Goal: Task Accomplishment & Management: Complete application form

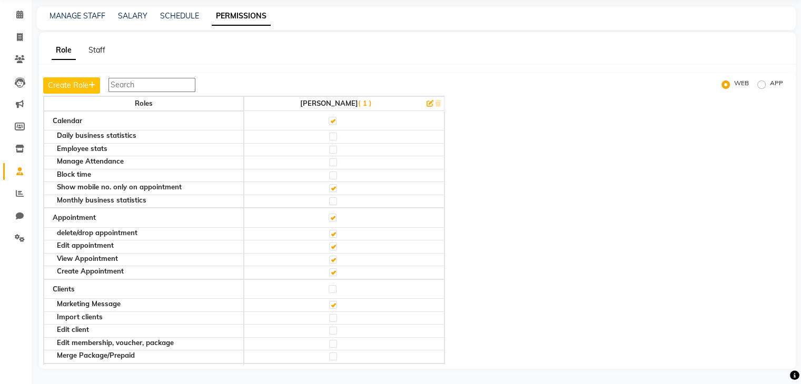
scroll to position [1628, 0]
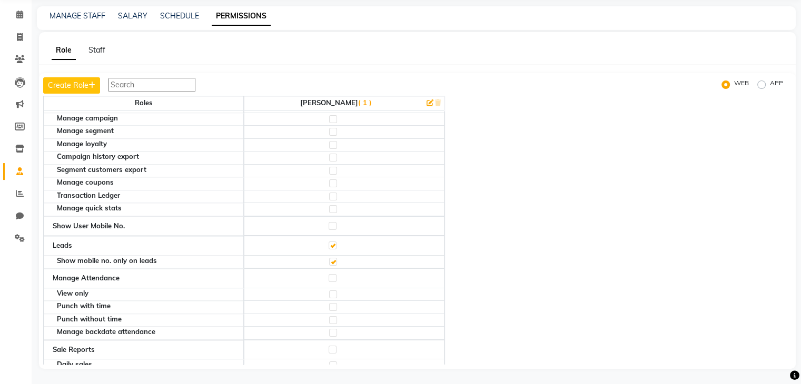
click at [17, 46] on li "Invoice" at bounding box center [16, 37] width 32 height 23
click at [17, 45] on link "Invoice" at bounding box center [15, 37] width 25 height 17
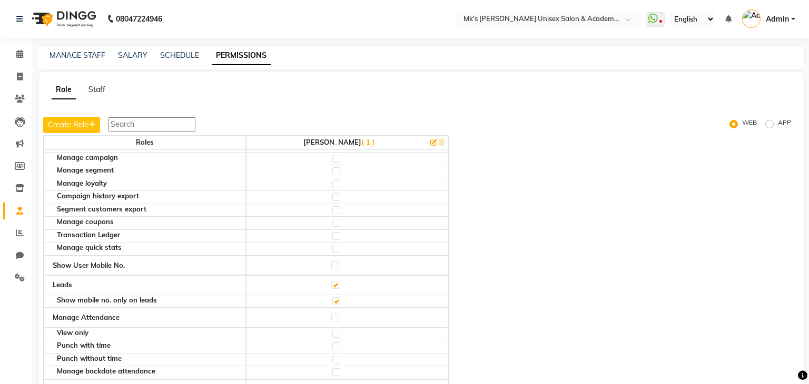
select select "service"
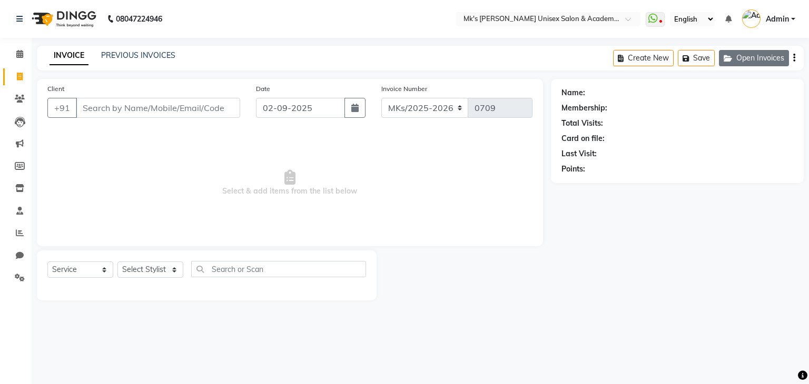
click at [747, 63] on button "Open Invoices" at bounding box center [754, 58] width 70 height 16
click at [752, 54] on button "Open Invoices" at bounding box center [754, 58] width 70 height 16
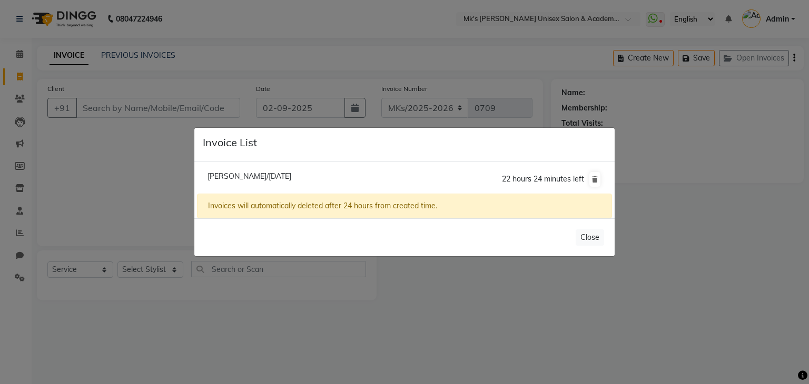
click at [258, 174] on span "[PERSON_NAME]/[DATE]" at bounding box center [249, 176] width 84 height 9
type input "9822207156"
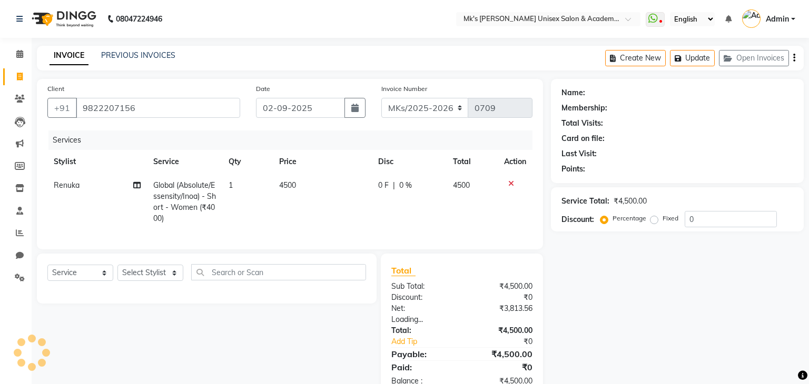
select select "1: Object"
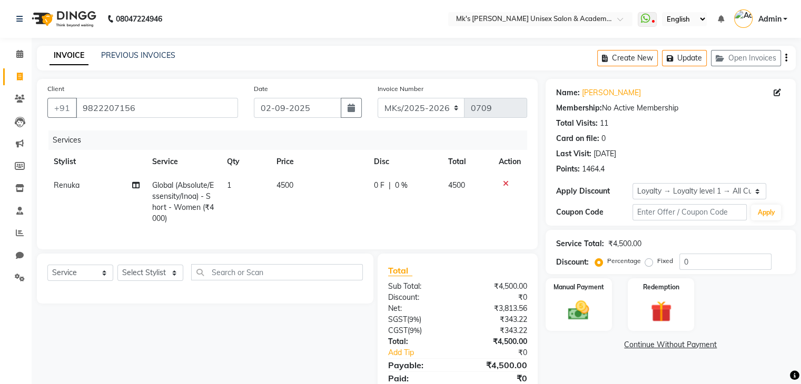
click at [402, 182] on span "0 %" at bounding box center [401, 185] width 13 height 11
select select "21738"
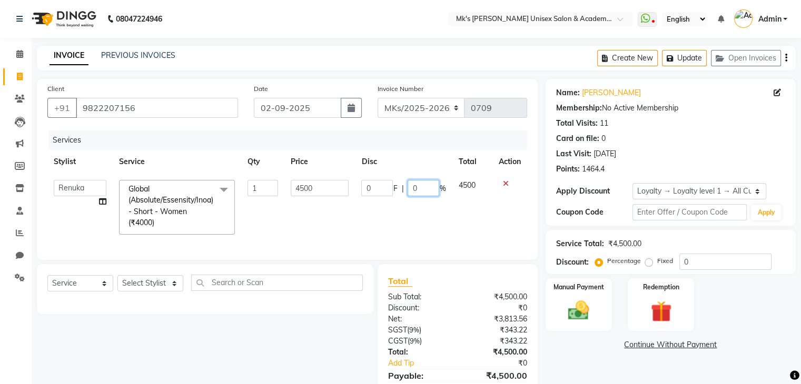
click at [411, 184] on input "0" at bounding box center [424, 188] width 32 height 16
type input "20"
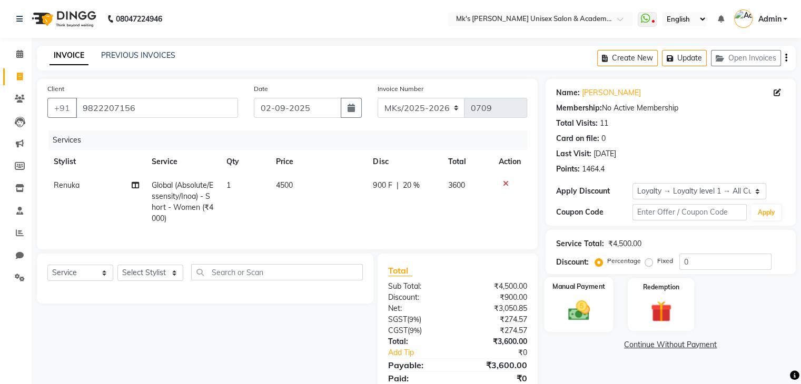
click at [602, 290] on label "Manual Payment" at bounding box center [578, 287] width 53 height 10
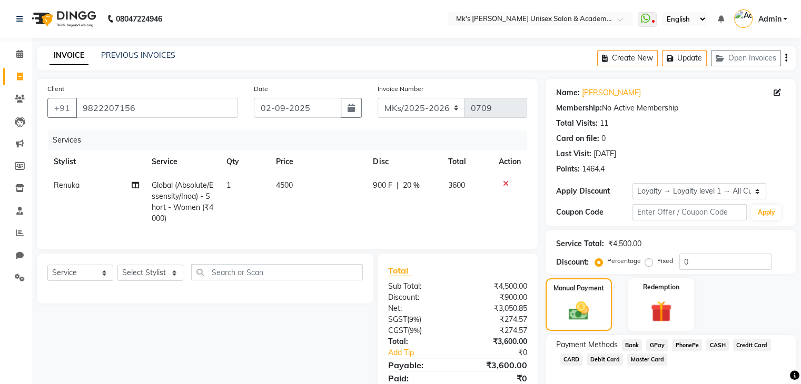
click at [657, 344] on span "GPay" at bounding box center [657, 346] width 22 height 12
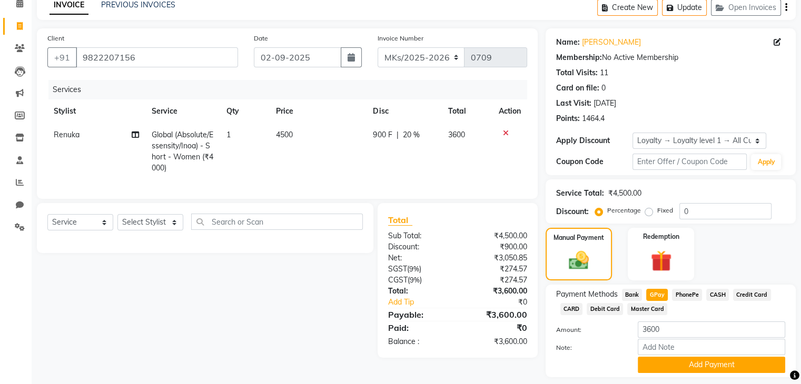
scroll to position [82, 0]
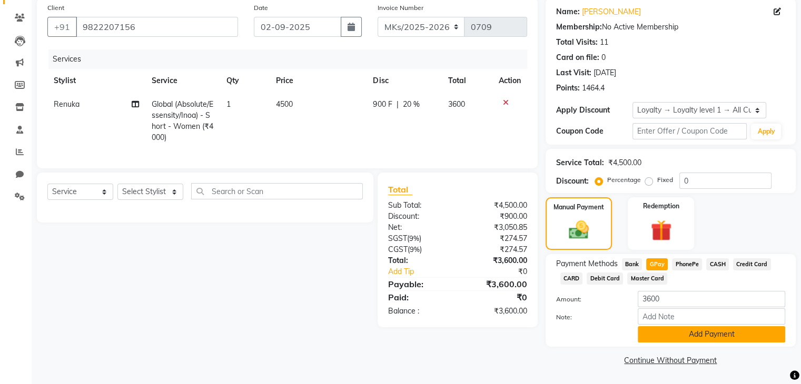
click at [689, 334] on button "Add Payment" at bounding box center [711, 334] width 147 height 16
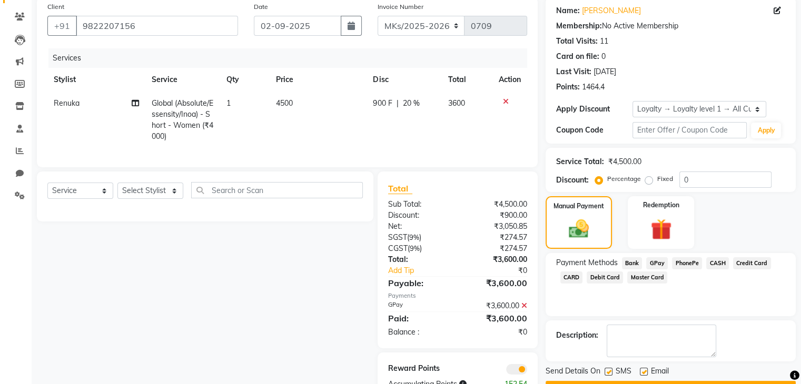
click at [697, 381] on button "Checkout" at bounding box center [671, 389] width 250 height 16
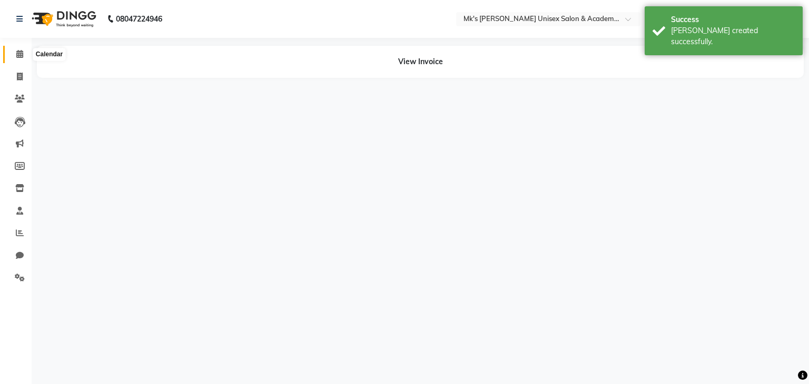
click at [24, 55] on span at bounding box center [20, 54] width 18 height 12
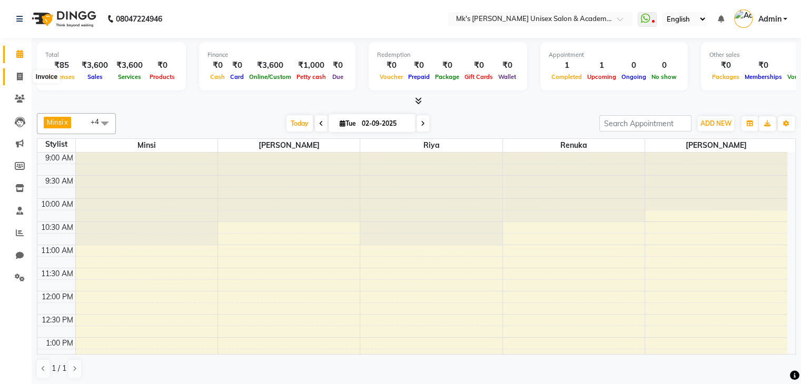
click at [14, 77] on span at bounding box center [20, 77] width 18 height 12
select select "service"
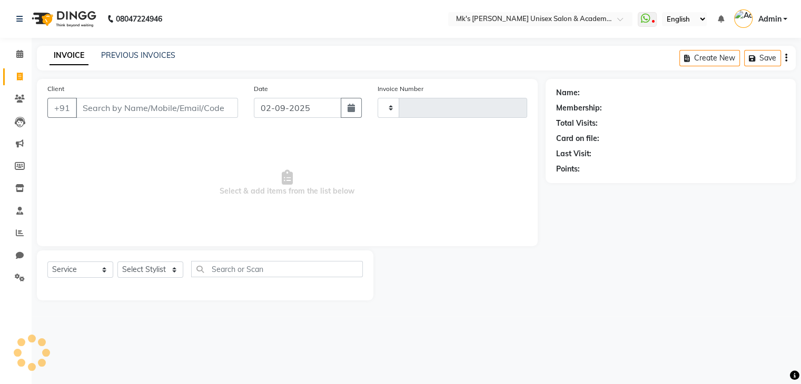
type input "0710"
select select "6031"
click at [23, 99] on icon at bounding box center [20, 99] width 10 height 8
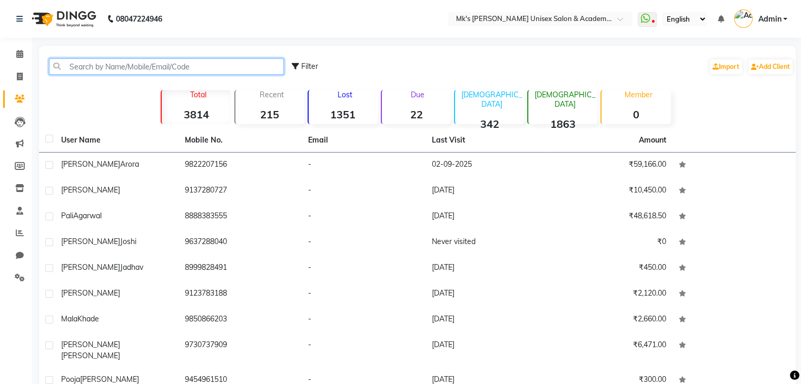
click at [171, 66] on input "text" at bounding box center [166, 66] width 235 height 16
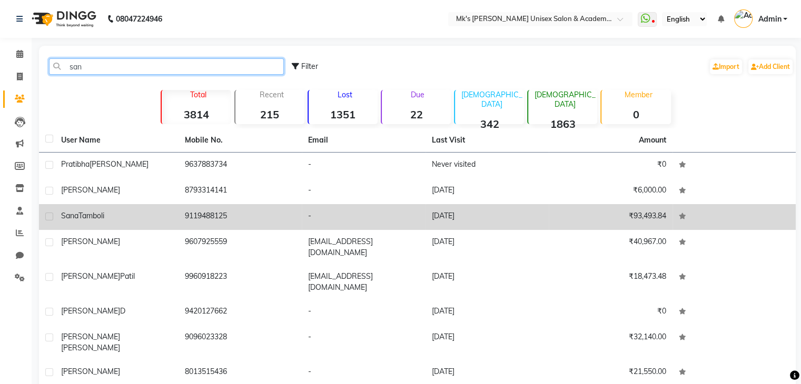
type input "san"
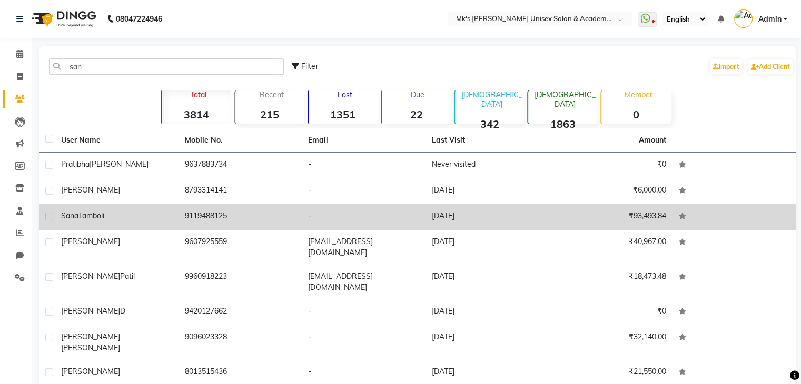
click at [204, 226] on td "9119488125" at bounding box center [241, 217] width 124 height 26
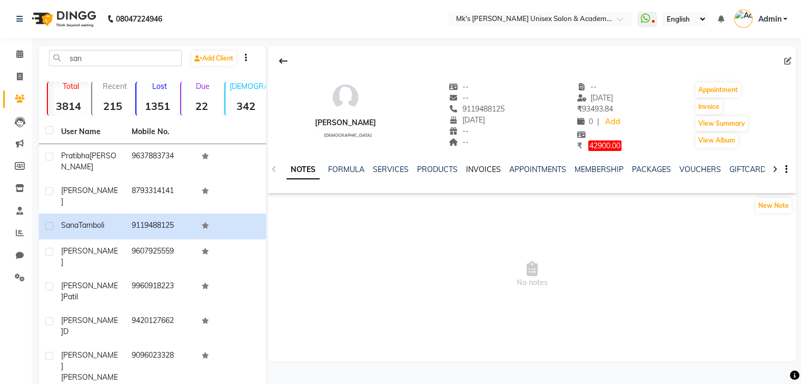
click at [488, 171] on link "INVOICES" at bounding box center [483, 169] width 35 height 9
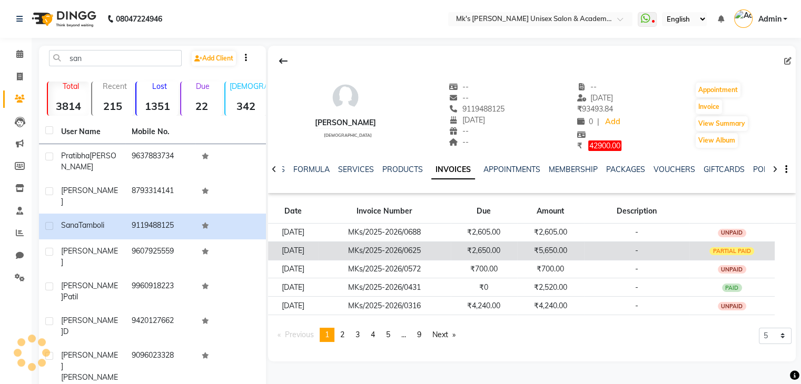
click at [499, 255] on td "₹2,650.00" at bounding box center [484, 251] width 66 height 18
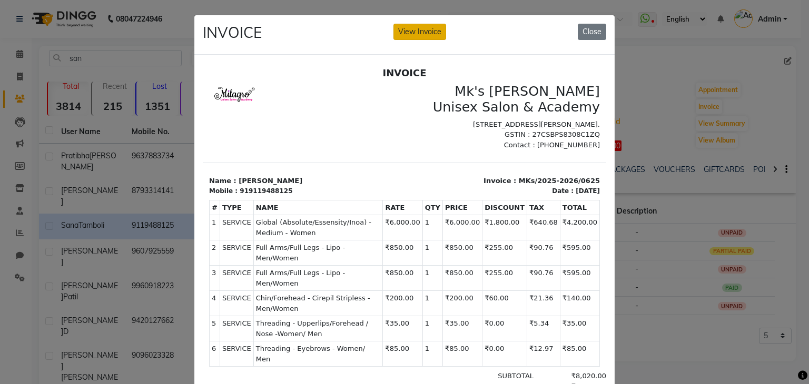
click at [432, 37] on button "View Invoice" at bounding box center [419, 32] width 53 height 16
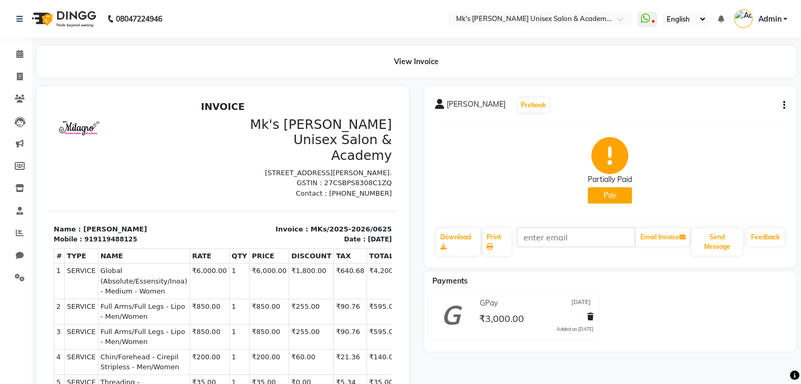
click at [613, 200] on button "Pay" at bounding box center [610, 195] width 44 height 16
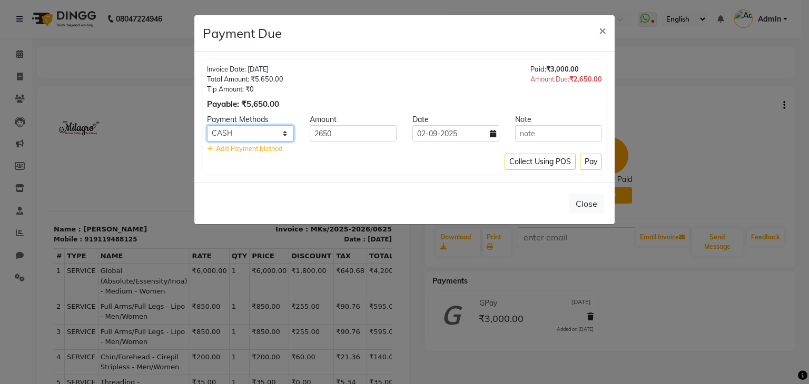
click at [275, 136] on select "Bank GPay PhonePe CASH Credit Card CARD Debit Card Master Card" at bounding box center [250, 133] width 87 height 16
select select "5"
click at [207, 125] on select "Bank GPay PhonePe CASH Credit Card CARD Debit Card Master Card" at bounding box center [250, 133] width 87 height 16
click at [588, 159] on button "Pay" at bounding box center [591, 162] width 22 height 16
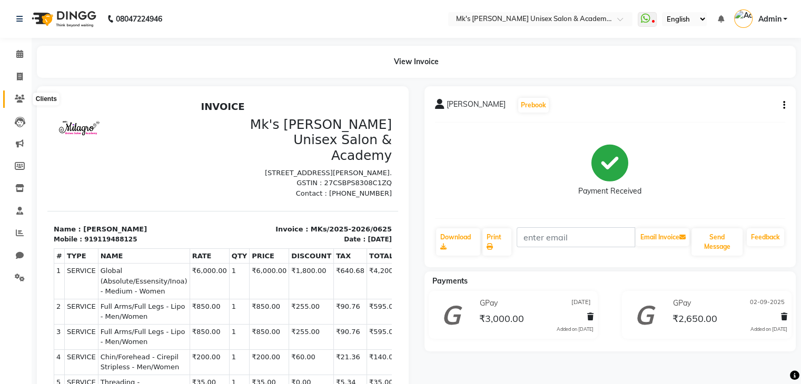
click at [22, 96] on icon at bounding box center [20, 99] width 10 height 8
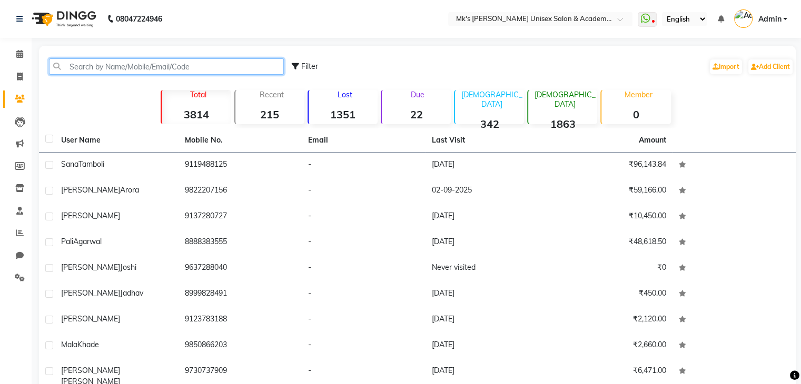
click at [166, 64] on input "text" at bounding box center [166, 66] width 235 height 16
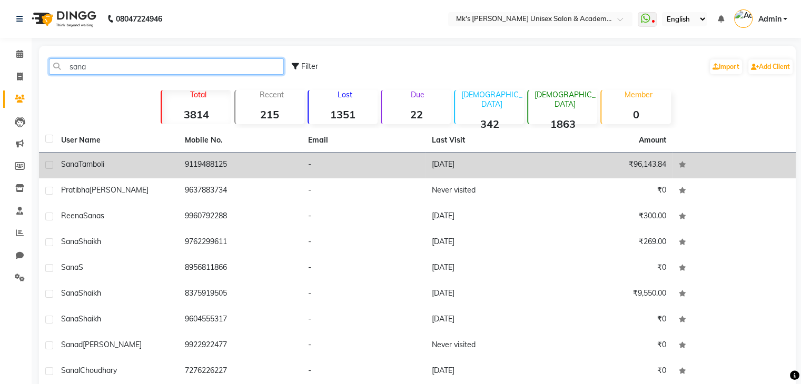
type input "sana"
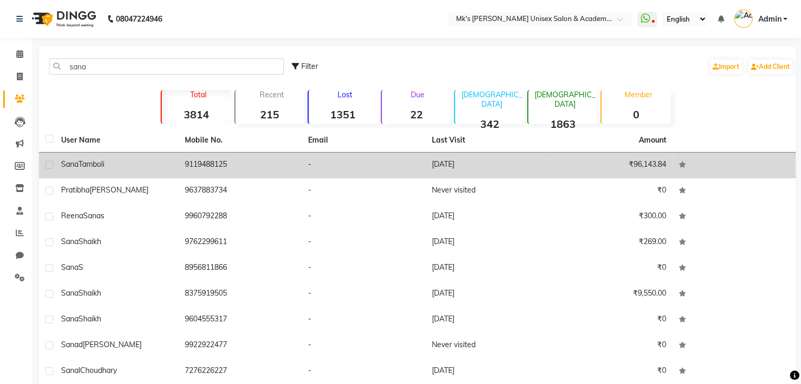
click at [179, 156] on td "9119488125" at bounding box center [241, 166] width 124 height 26
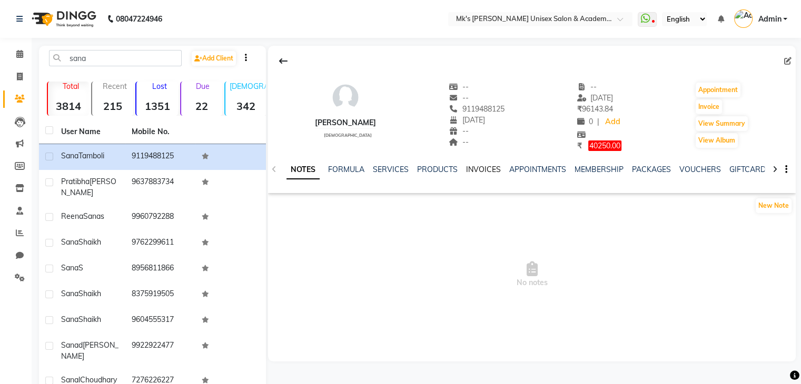
click at [482, 167] on link "INVOICES" at bounding box center [483, 169] width 35 height 9
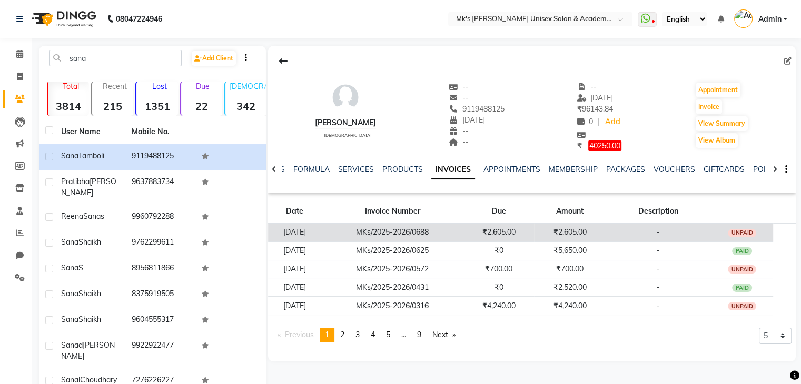
click at [549, 227] on td "₹2,605.00" at bounding box center [569, 232] width 71 height 18
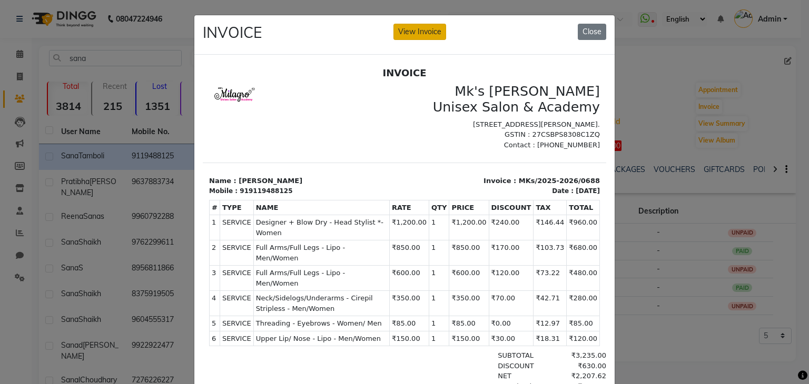
click at [430, 32] on button "View Invoice" at bounding box center [419, 32] width 53 height 16
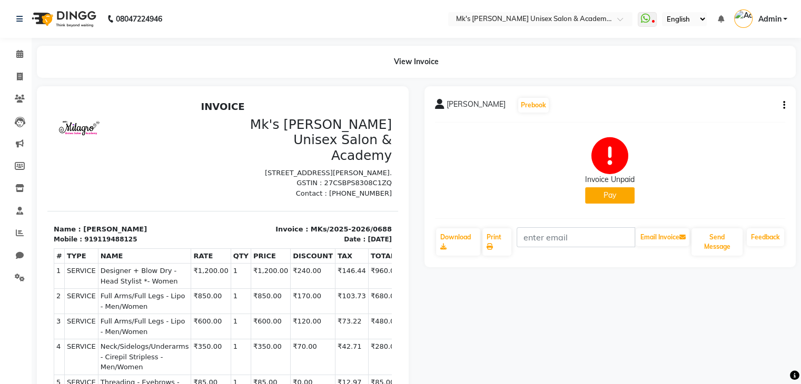
click at [597, 193] on button "Pay" at bounding box center [609, 195] width 49 height 16
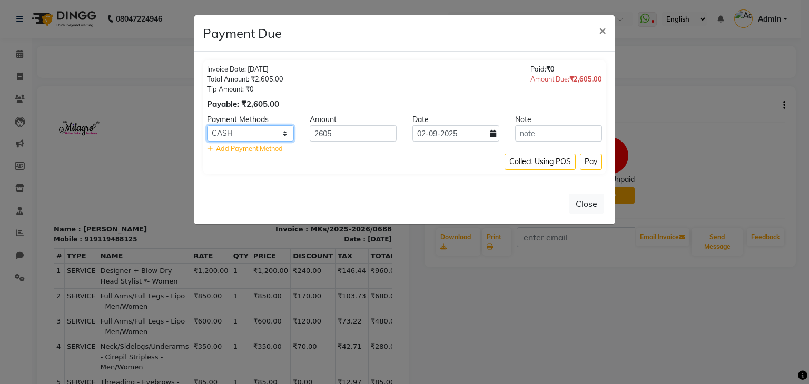
click at [263, 129] on select "Bank GPay PhonePe CASH Credit Card CARD Debit Card Master Card" at bounding box center [250, 133] width 87 height 16
select select "5"
click at [207, 125] on select "Bank GPay PhonePe CASH Credit Card CARD Debit Card Master Card" at bounding box center [250, 133] width 87 height 16
click at [587, 161] on button "Pay" at bounding box center [591, 162] width 22 height 16
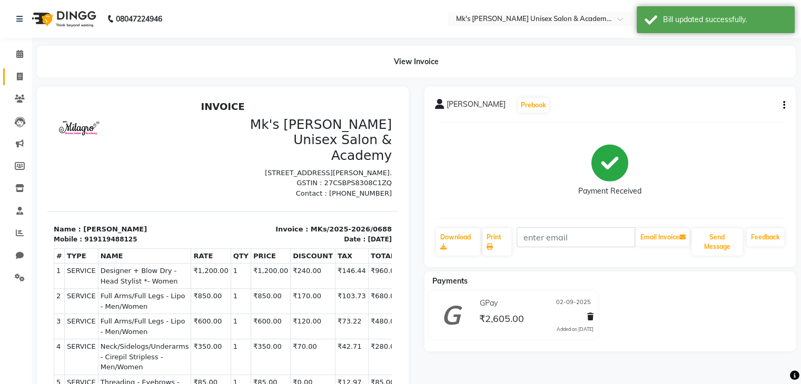
click at [22, 69] on link "Invoice" at bounding box center [15, 76] width 25 height 17
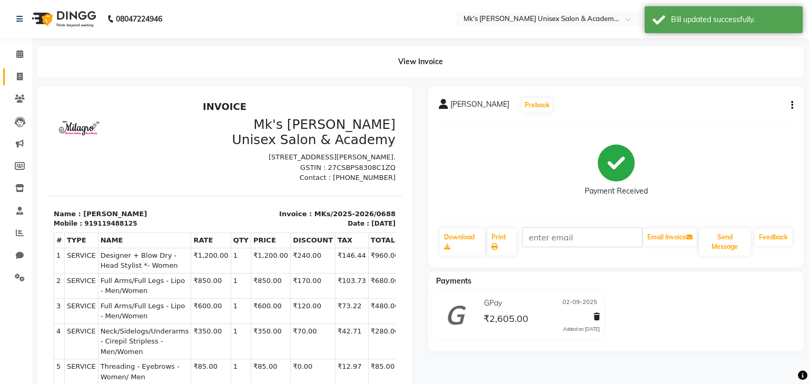
select select "service"
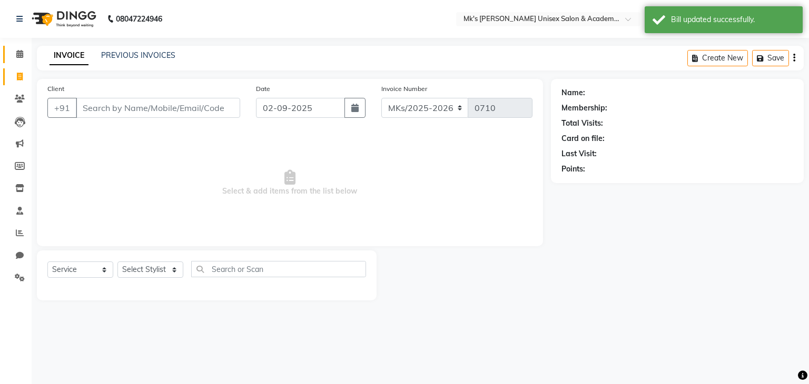
click at [6, 49] on link "Calendar" at bounding box center [15, 54] width 25 height 17
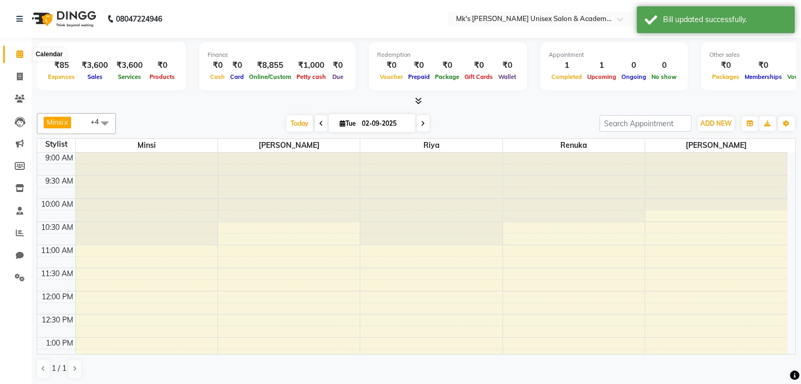
click at [13, 53] on span at bounding box center [20, 54] width 18 height 12
click at [23, 76] on span at bounding box center [20, 77] width 18 height 12
select select "service"
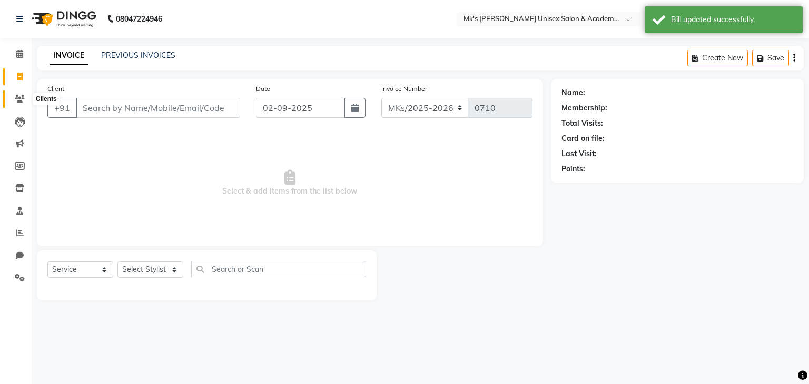
click at [19, 102] on icon at bounding box center [20, 99] width 10 height 8
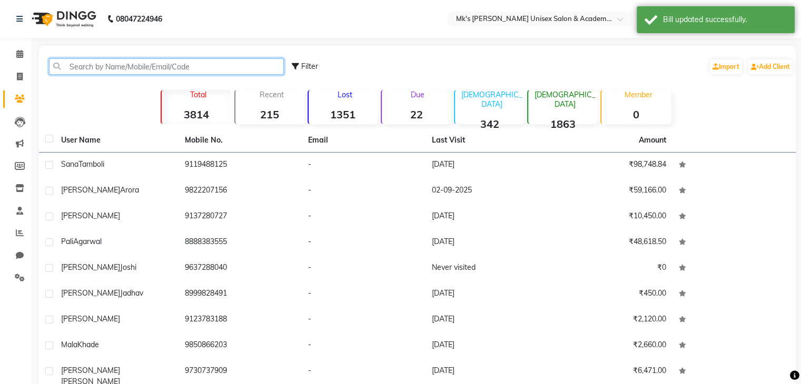
click at [135, 66] on input "text" at bounding box center [166, 66] width 235 height 16
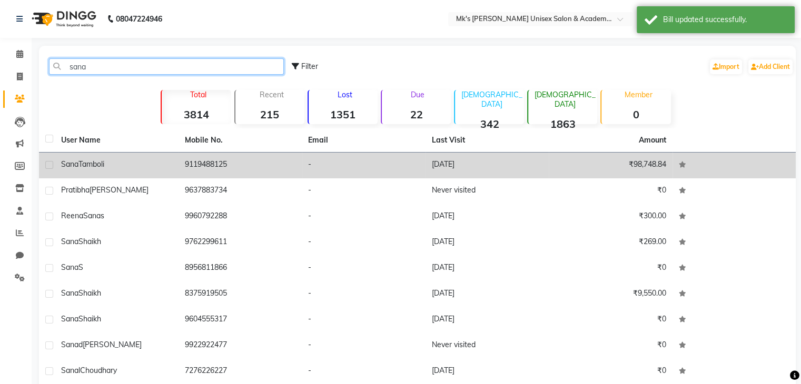
type input "sana"
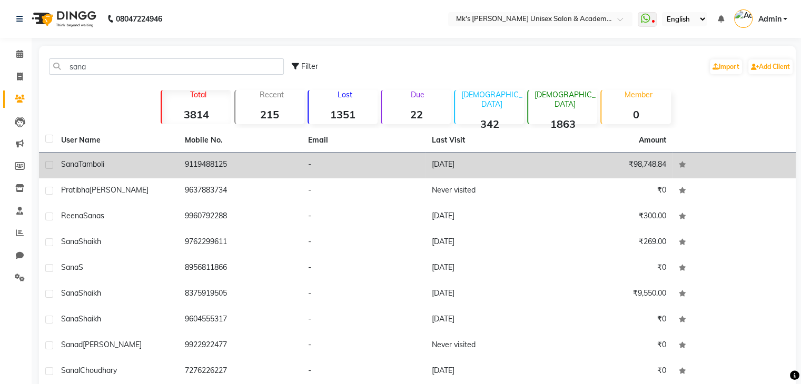
click at [131, 159] on div "[PERSON_NAME]" at bounding box center [116, 164] width 111 height 11
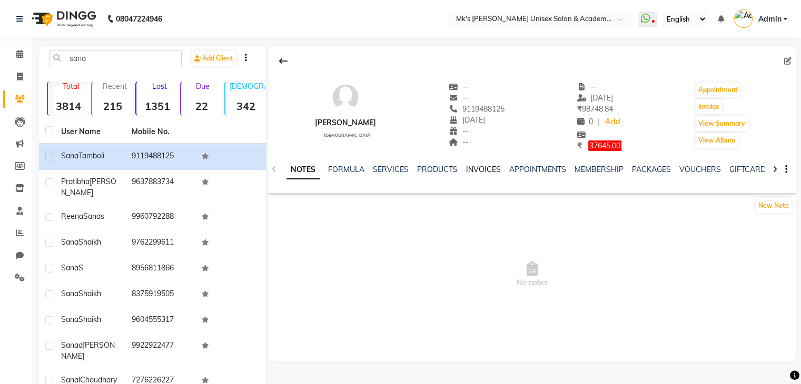
click at [477, 165] on link "INVOICES" at bounding box center [483, 169] width 35 height 9
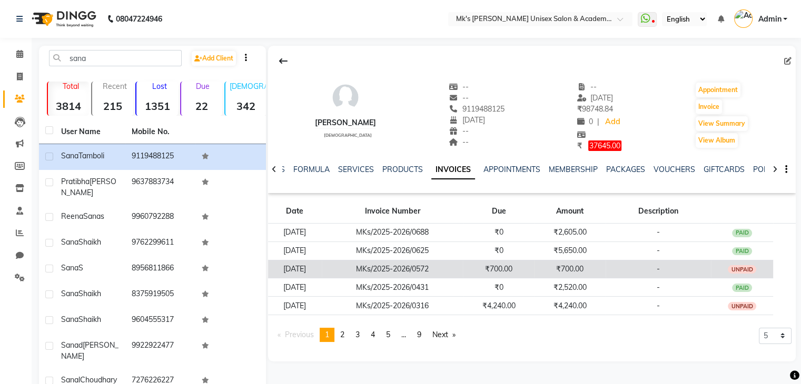
click at [534, 268] on td "₹700.00" at bounding box center [498, 269] width 71 height 18
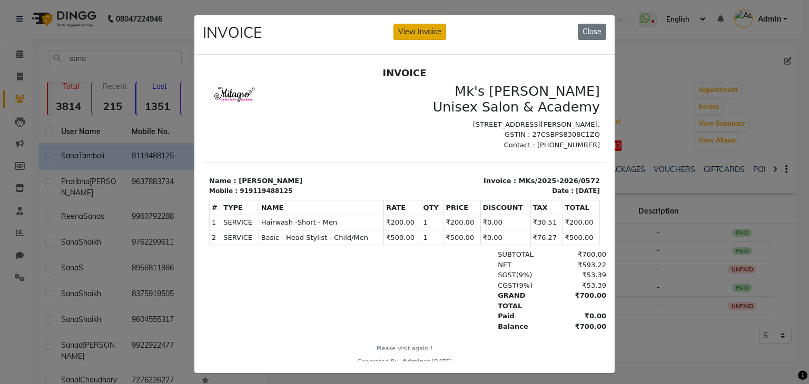
click at [404, 32] on button "View Invoice" at bounding box center [419, 32] width 53 height 16
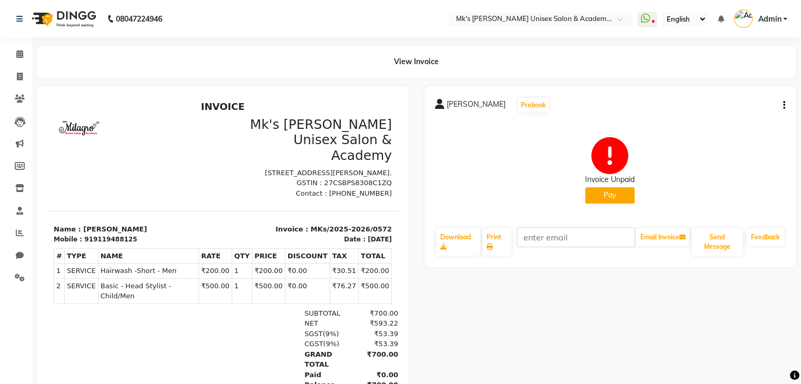
click at [617, 197] on button "Pay" at bounding box center [609, 195] width 49 height 16
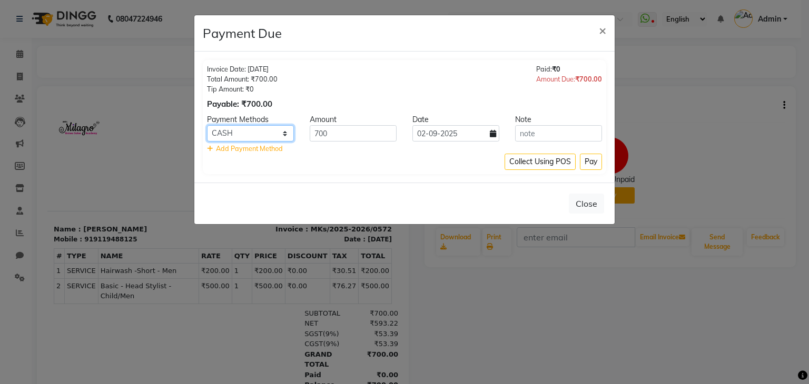
click at [266, 134] on select "Bank GPay PhonePe CASH Credit Card CARD Debit Card Master Card" at bounding box center [250, 133] width 87 height 16
select select "5"
click at [207, 125] on select "Bank GPay PhonePe CASH Credit Card CARD Debit Card Master Card" at bounding box center [250, 133] width 87 height 16
click at [594, 157] on button "Pay" at bounding box center [591, 162] width 22 height 16
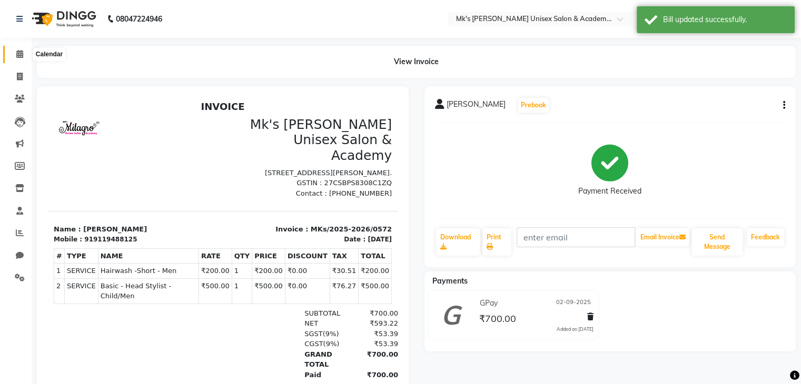
click at [16, 58] on icon at bounding box center [19, 54] width 7 height 8
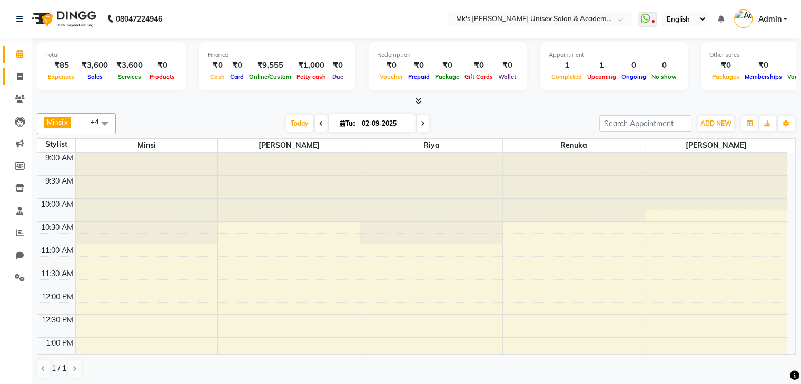
click at [15, 70] on link "Invoice" at bounding box center [15, 76] width 25 height 17
select select "service"
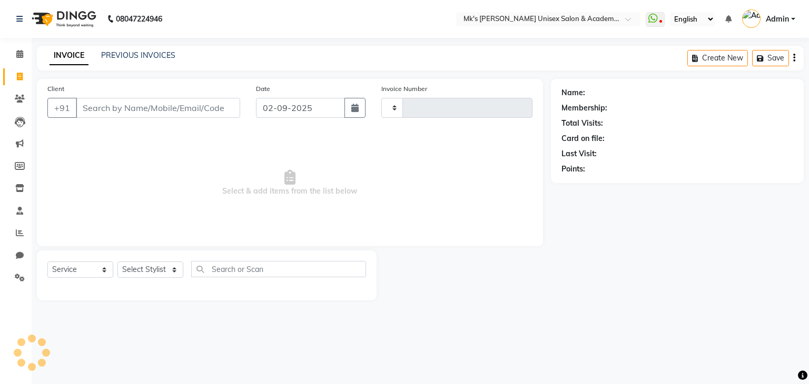
type input "0710"
select select "6031"
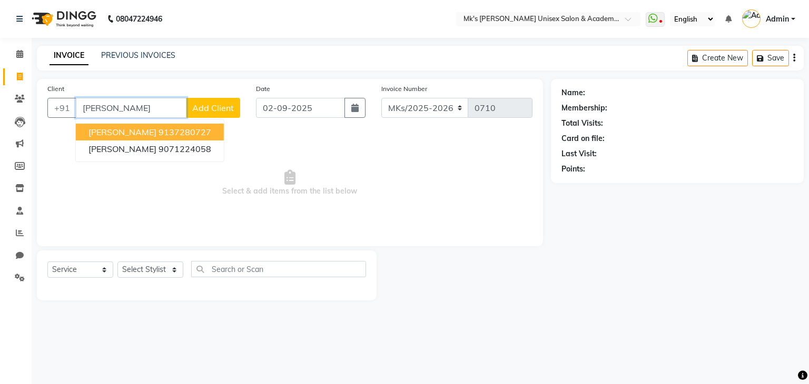
click at [159, 131] on ngb-highlight "9137280727" at bounding box center [185, 132] width 53 height 11
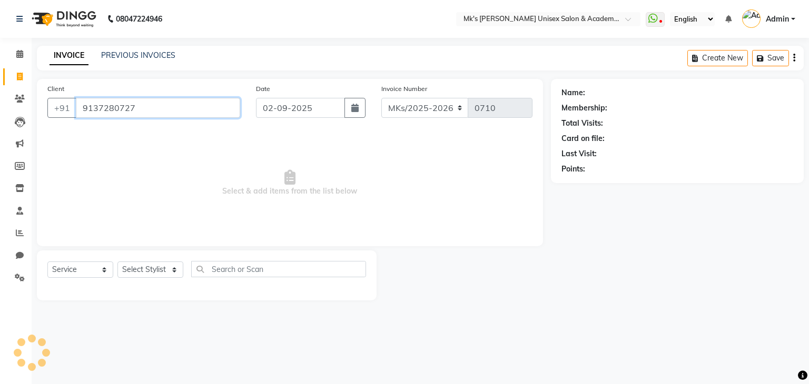
type input "9137280727"
select select "1: Object"
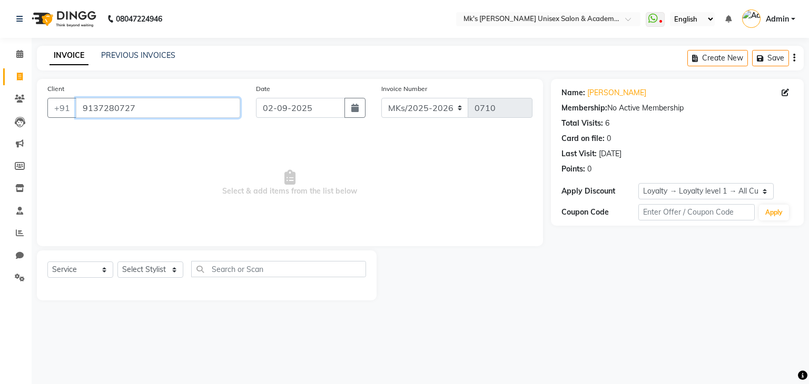
click at [230, 106] on input "9137280727" at bounding box center [158, 108] width 164 height 20
click at [180, 92] on div "Client +91" at bounding box center [143, 104] width 209 height 43
drag, startPoint x: 180, startPoint y: 92, endPoint x: 181, endPoint y: 106, distance: 14.3
click at [181, 106] on div "Client +91" at bounding box center [143, 104] width 209 height 43
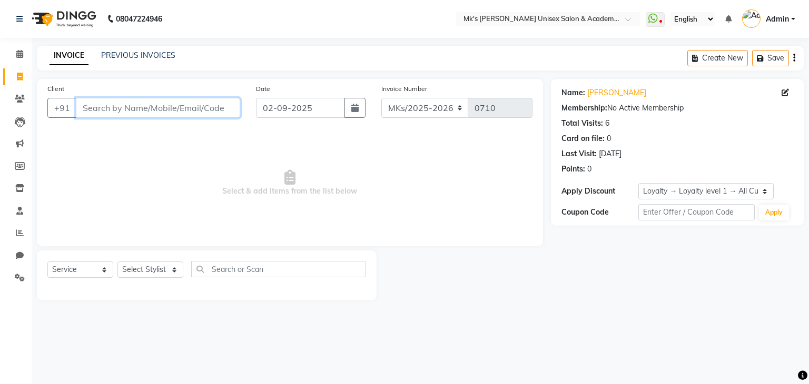
click at [181, 106] on input "Client" at bounding box center [158, 108] width 164 height 20
click at [786, 91] on icon at bounding box center [784, 92] width 7 height 7
select select "07"
select select "10"
select select "[DEMOGRAPHIC_DATA]"
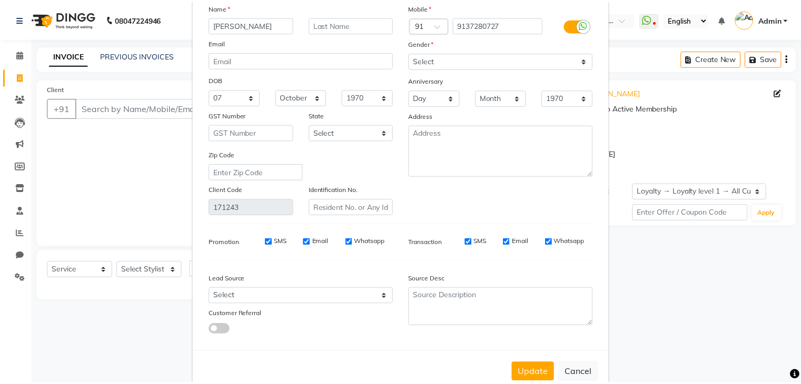
scroll to position [88, 0]
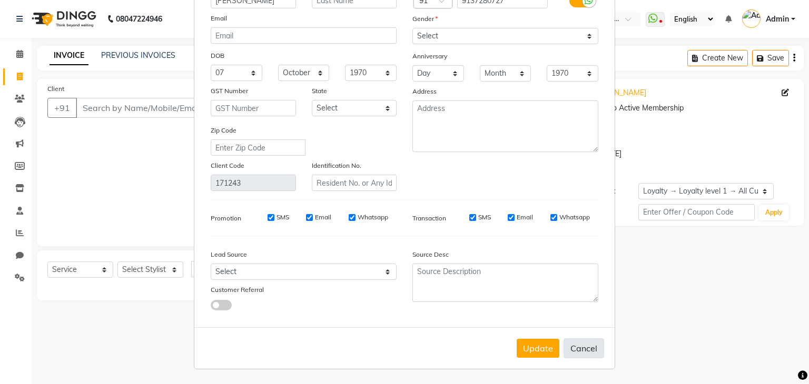
click at [572, 347] on button "Cancel" at bounding box center [583, 349] width 41 height 20
select select
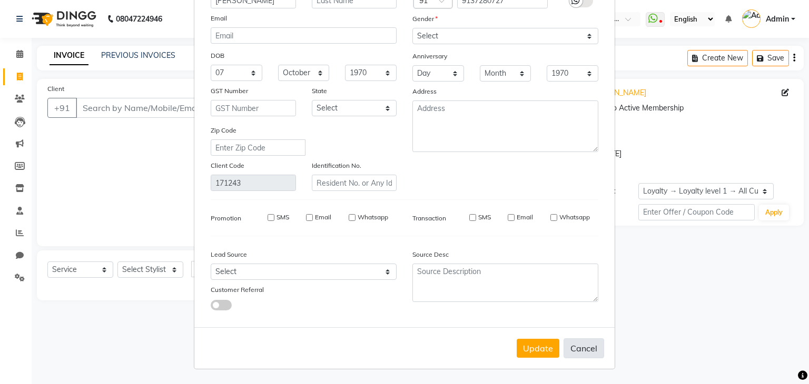
select select
checkbox input "false"
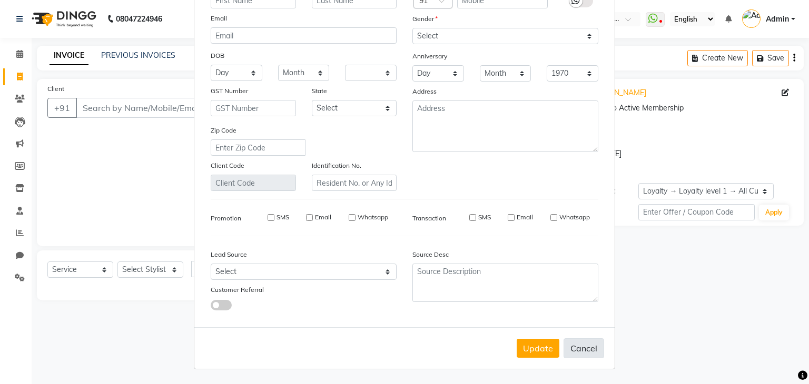
checkbox input "false"
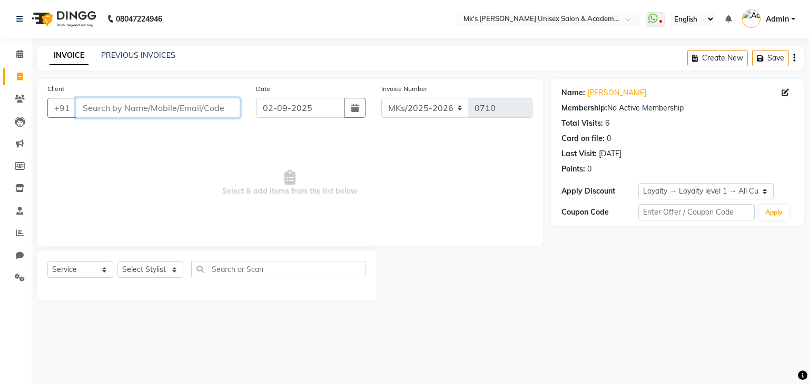
click at [200, 112] on input "Client" at bounding box center [158, 108] width 164 height 20
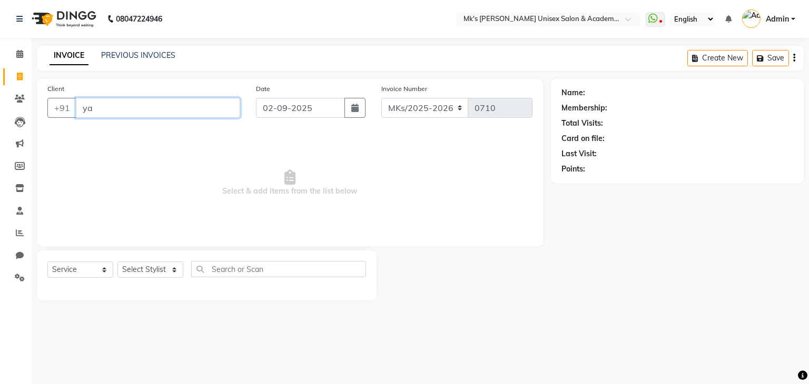
click at [200, 112] on input "ya" at bounding box center [158, 108] width 164 height 20
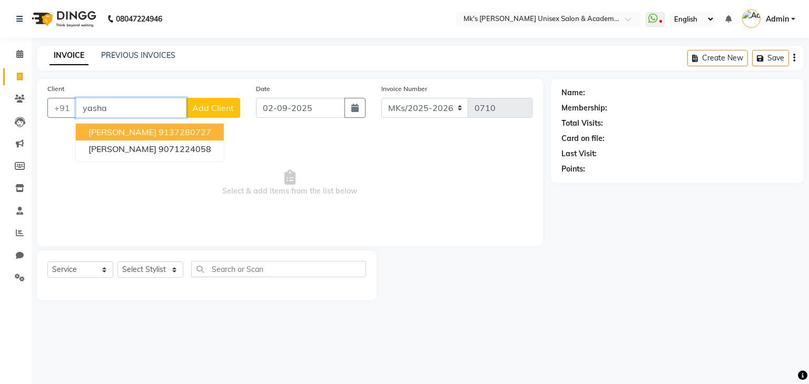
click at [179, 129] on ngb-highlight "9137280727" at bounding box center [185, 132] width 53 height 11
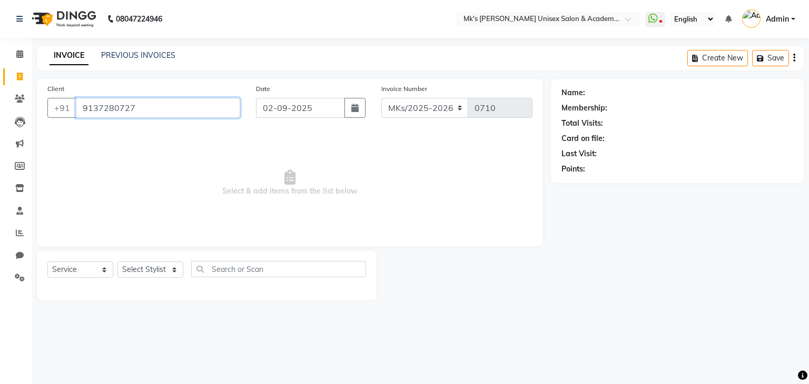
type input "9137280727"
select select "1: Object"
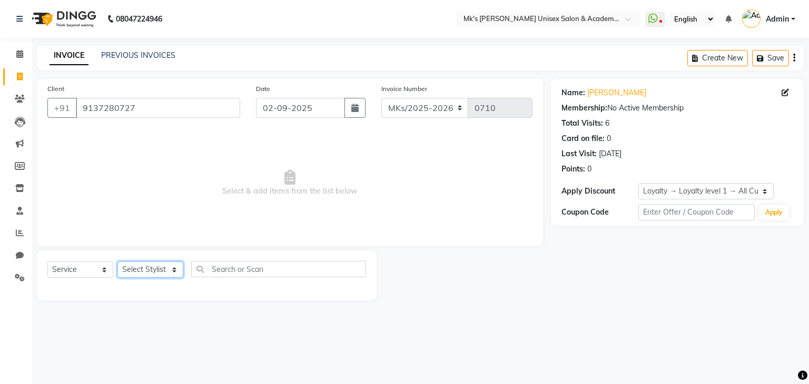
click at [164, 274] on select "Select Stylist [PERSON_NAME] Minsi Renuka [PERSON_NAME] [PERSON_NAME]" at bounding box center [150, 270] width 66 height 16
select select "21738"
click at [117, 262] on select "Select Stylist [PERSON_NAME] Minsi Renuka [PERSON_NAME] [PERSON_NAME]" at bounding box center [150, 270] width 66 height 16
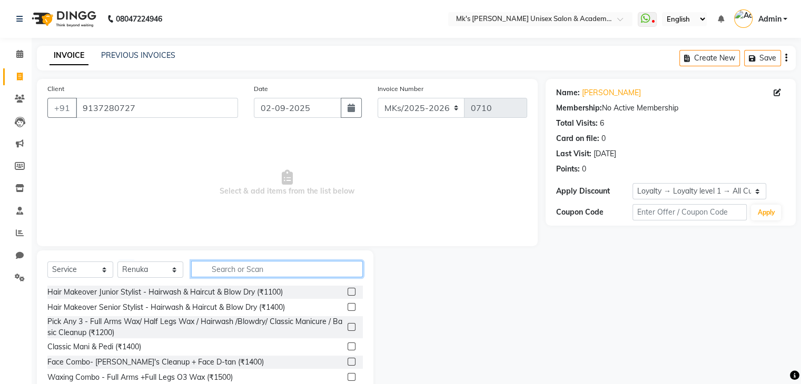
click at [226, 269] on input "text" at bounding box center [277, 269] width 172 height 16
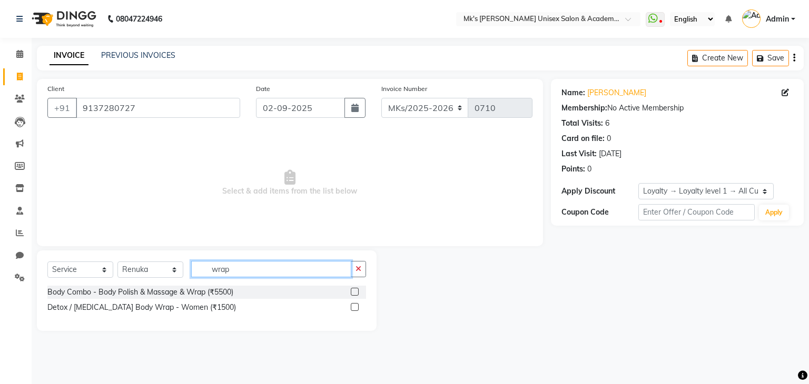
click at [279, 270] on input "wrap" at bounding box center [271, 269] width 160 height 16
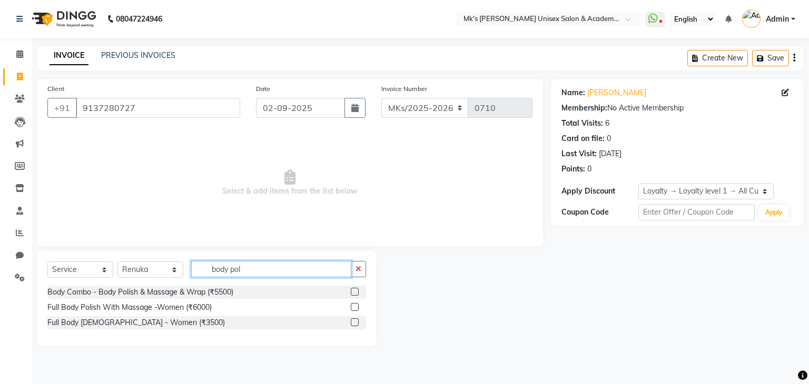
click at [280, 270] on input "body pol" at bounding box center [271, 269] width 160 height 16
type input "body polish"
click at [356, 292] on label at bounding box center [355, 292] width 8 height 8
click at [356, 292] on input "checkbox" at bounding box center [354, 292] width 7 height 7
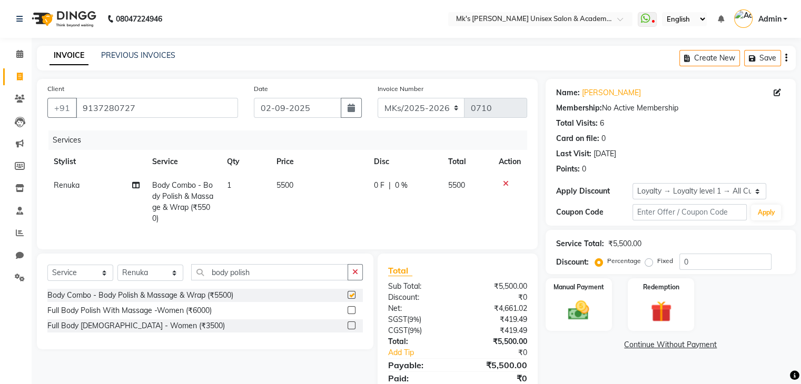
checkbox input "false"
drag, startPoint x: 286, startPoint y: 191, endPoint x: 289, endPoint y: 186, distance: 5.4
click at [289, 186] on td "5500" at bounding box center [318, 202] width 97 height 57
select select "21738"
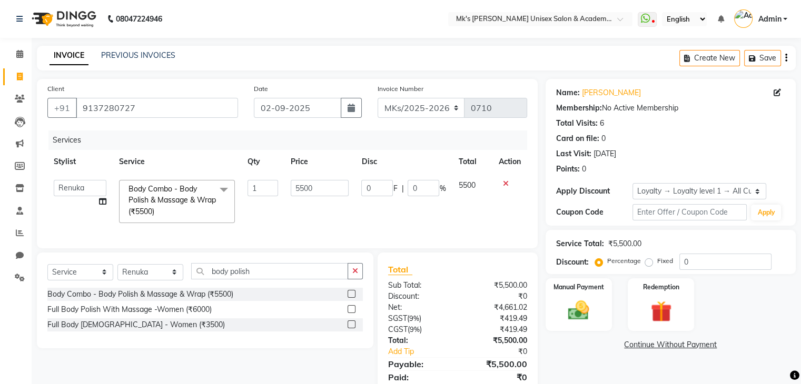
click at [289, 186] on td "5500" at bounding box center [319, 202] width 71 height 56
click at [304, 185] on input "5500" at bounding box center [320, 188] width 58 height 16
type input "6500"
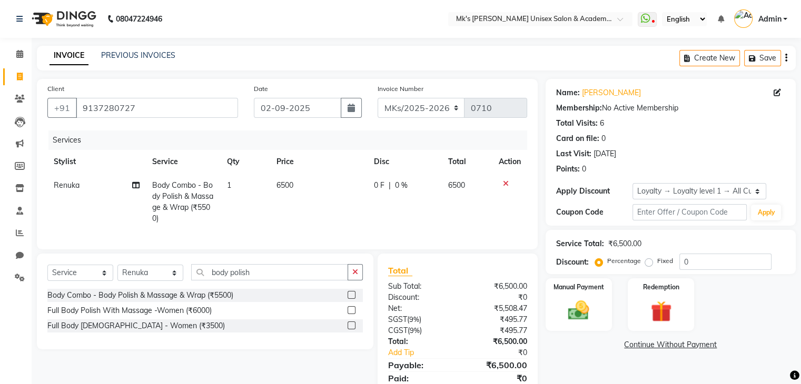
click at [322, 214] on td "6500" at bounding box center [318, 202] width 97 height 57
select select "21738"
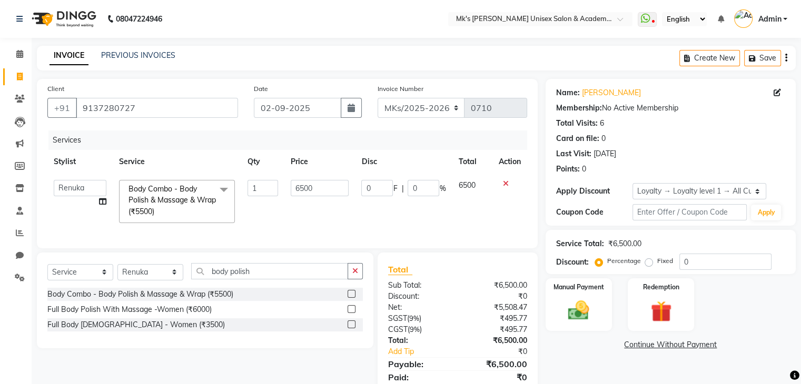
scroll to position [47, 0]
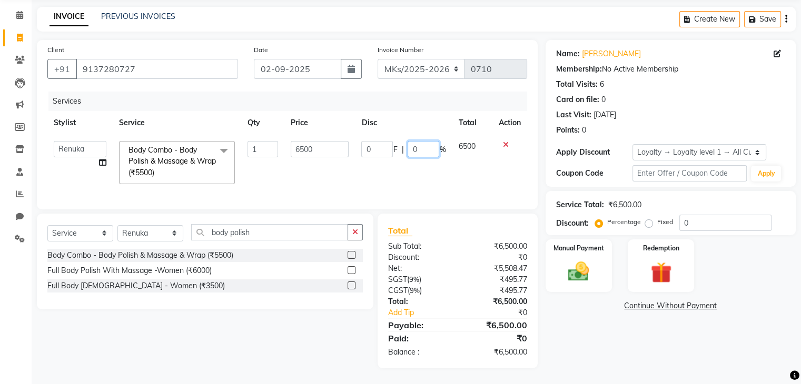
click at [416, 144] on input "0" at bounding box center [424, 149] width 32 height 16
type input "15"
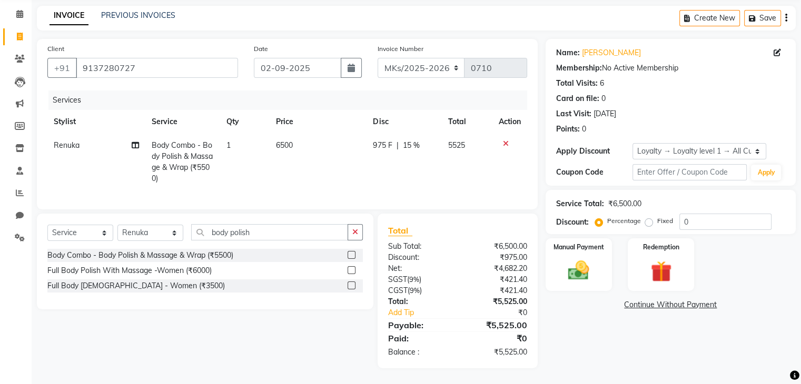
click at [428, 156] on td "975 F | 15 %" at bounding box center [404, 162] width 75 height 57
select select "21738"
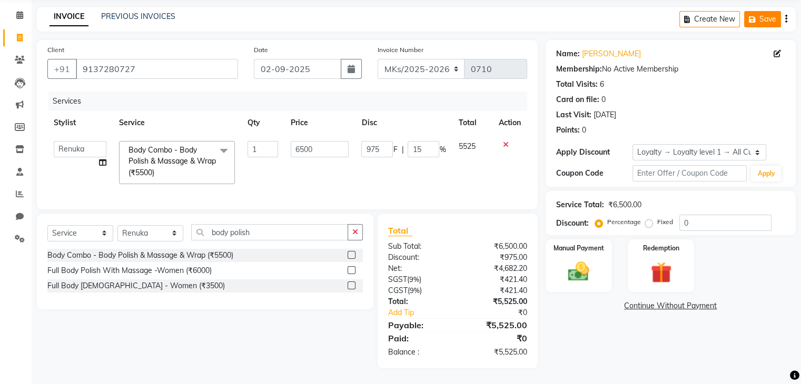
click at [754, 16] on icon "button" at bounding box center [754, 19] width 11 height 7
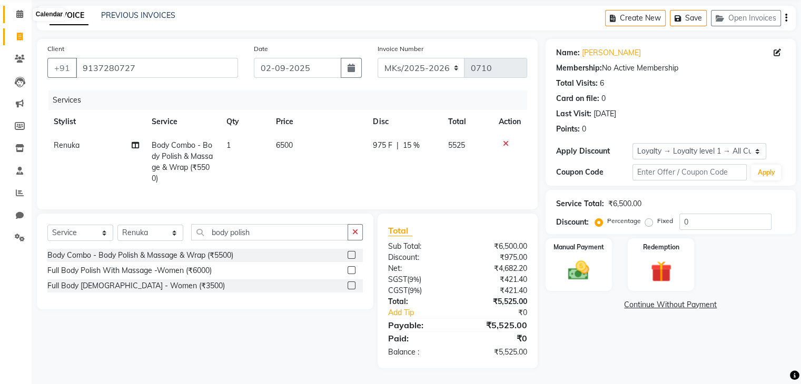
click at [23, 10] on icon at bounding box center [19, 14] width 7 height 8
